Goal: Check status: Check status

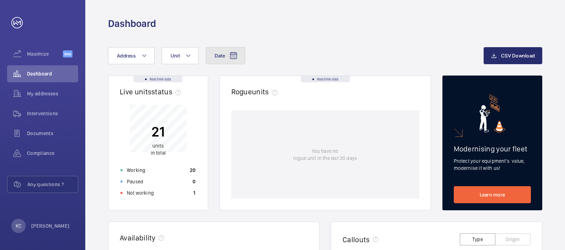
click at [235, 56] on mat-icon at bounding box center [233, 55] width 9 height 9
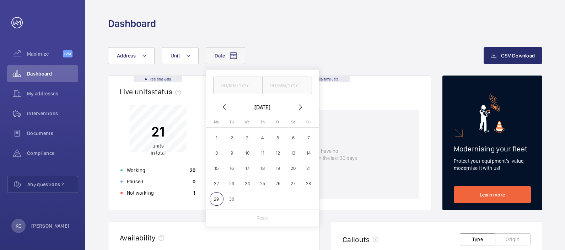
click at [217, 183] on span "22" at bounding box center [216, 184] width 14 height 14
type input "[DATE]"
click at [305, 184] on span "28" at bounding box center [308, 184] width 14 height 14
type input "[DATE]"
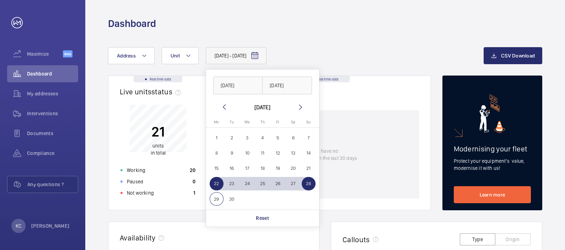
click at [376, 58] on div "[DATE] - [DATE] [DATE] [DATE] [DATE] [DATE] Mo [DATE] Tu [DATE] We [DATE] Th [D…" at bounding box center [295, 55] width 375 height 17
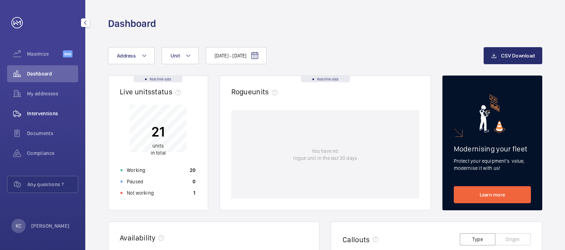
click at [49, 113] on span "Interventions" at bounding box center [52, 113] width 51 height 7
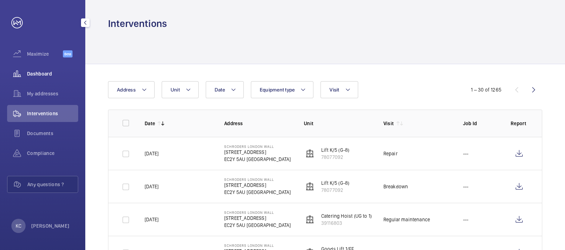
click at [33, 73] on span "Dashboard" at bounding box center [52, 73] width 51 height 7
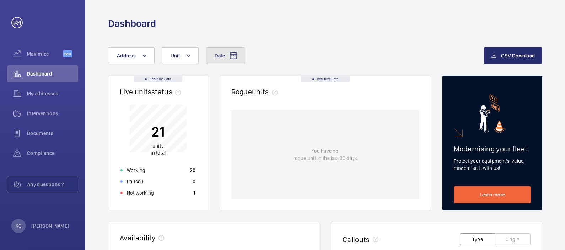
click at [234, 52] on mat-icon at bounding box center [233, 55] width 9 height 9
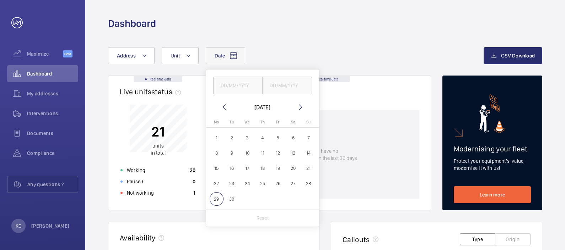
click at [216, 184] on span "22" at bounding box center [216, 184] width 14 height 14
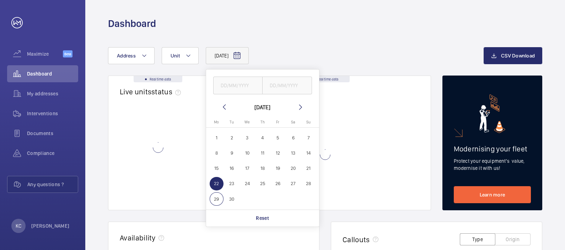
type input "[DATE]"
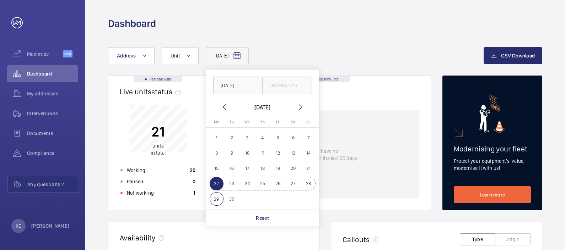
click at [307, 185] on span "28" at bounding box center [308, 184] width 14 height 14
type input "[DATE]"
click at [391, 96] on div "Rogue units" at bounding box center [325, 95] width 188 height 16
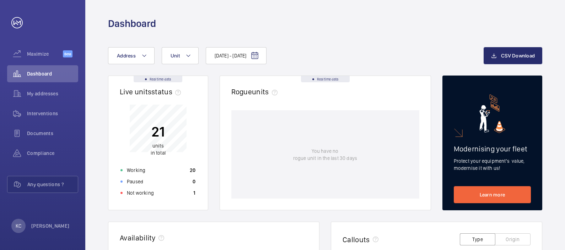
scroll to position [219, 0]
